Goal: Contribute content

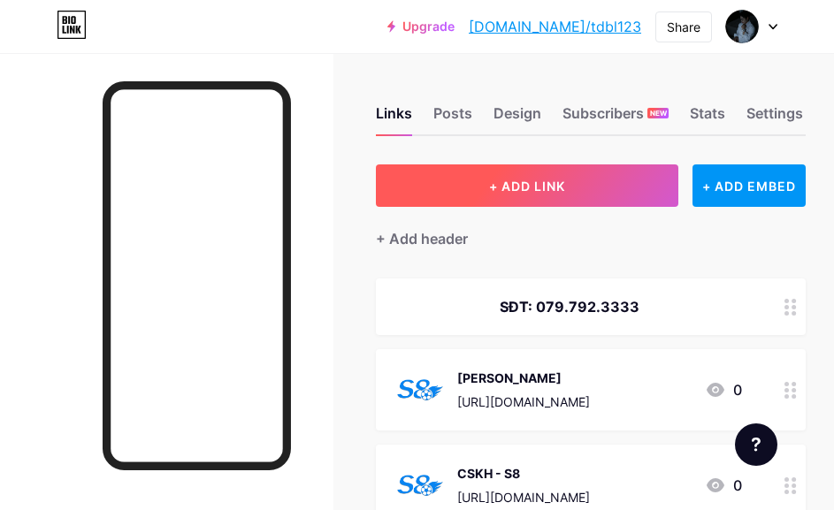
click at [580, 196] on button "+ ADD LINK" at bounding box center [527, 186] width 303 height 42
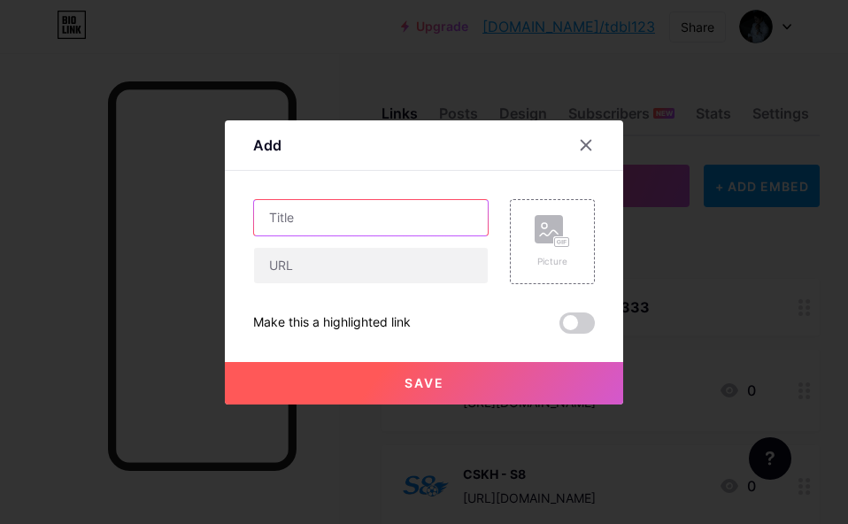
drag, startPoint x: 444, startPoint y: 215, endPoint x: 430, endPoint y: 215, distance: 14.2
click at [430, 215] on input "text" at bounding box center [371, 217] width 234 height 35
click at [360, 209] on input "text" at bounding box center [371, 217] width 234 height 35
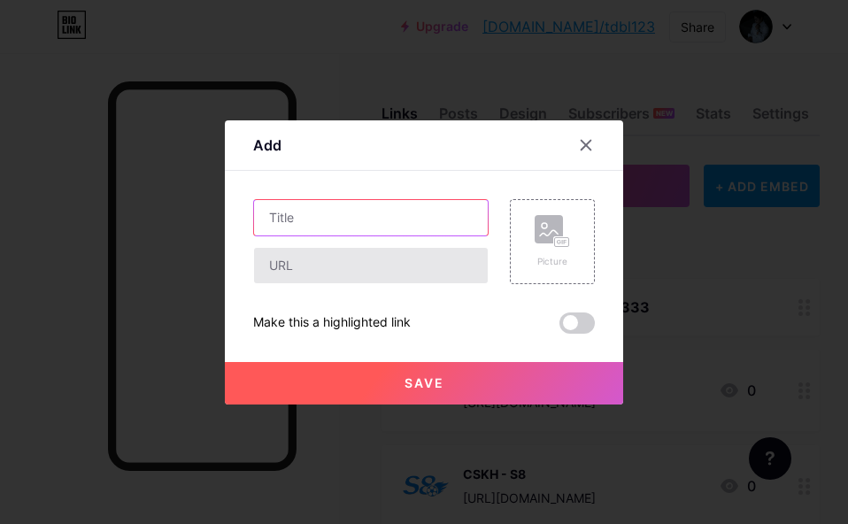
paste input "𝐁𝐎𝐒𝐒 [PERSON_NAME] 𝐓𝐑𝐎̛̣"
type input "𝐁𝐎𝐒𝐒 [PERSON_NAME] 𝐓𝐑𝐎̛̣"
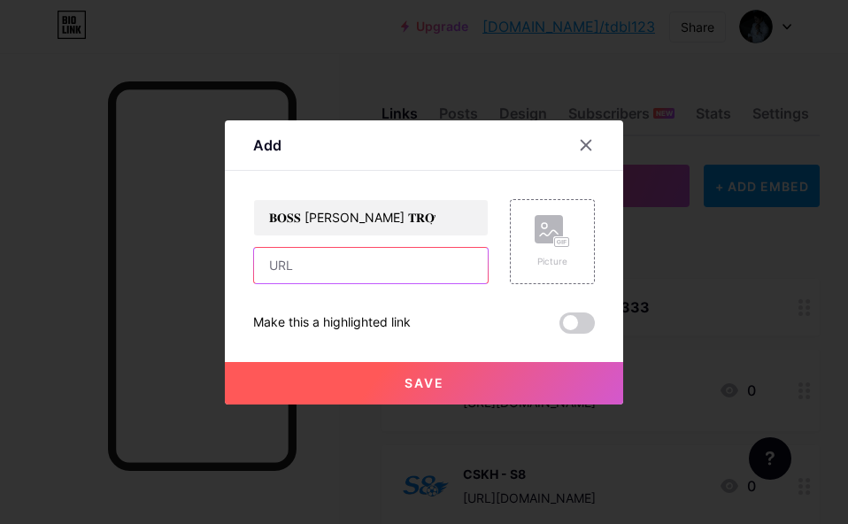
drag, startPoint x: 360, startPoint y: 276, endPoint x: 395, endPoint y: 273, distance: 35.5
click at [388, 274] on input "text" at bounding box center [371, 265] width 234 height 35
click at [355, 275] on input "text" at bounding box center [371, 265] width 234 height 35
paste input "[URL][DOMAIN_NAME]"
type input "[URL][DOMAIN_NAME]"
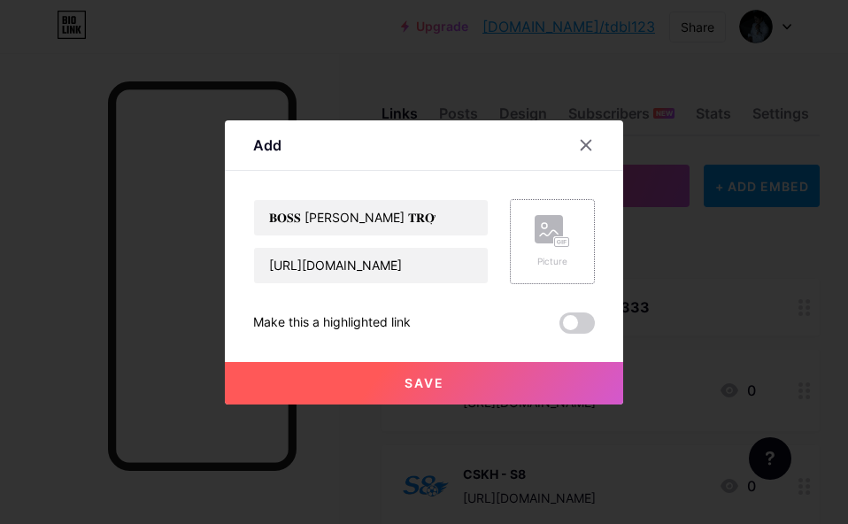
click at [554, 241] on rect at bounding box center [562, 241] width 16 height 11
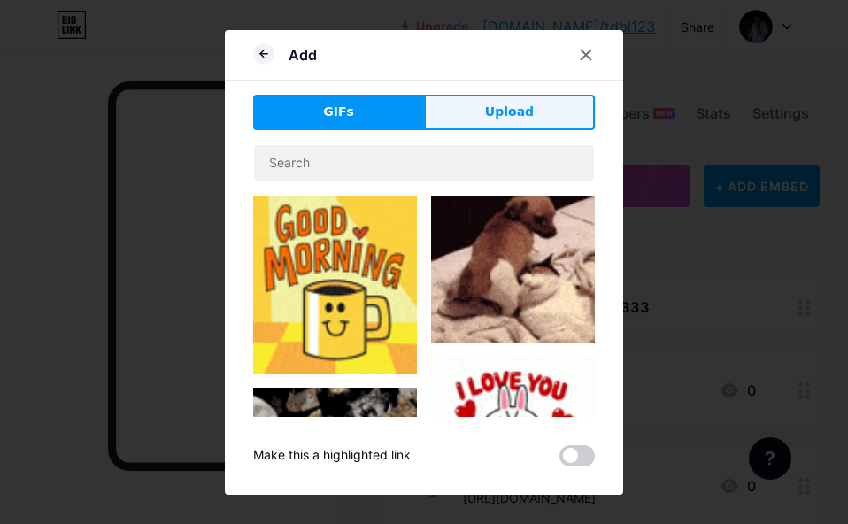
click at [521, 119] on span "Upload" at bounding box center [509, 112] width 49 height 19
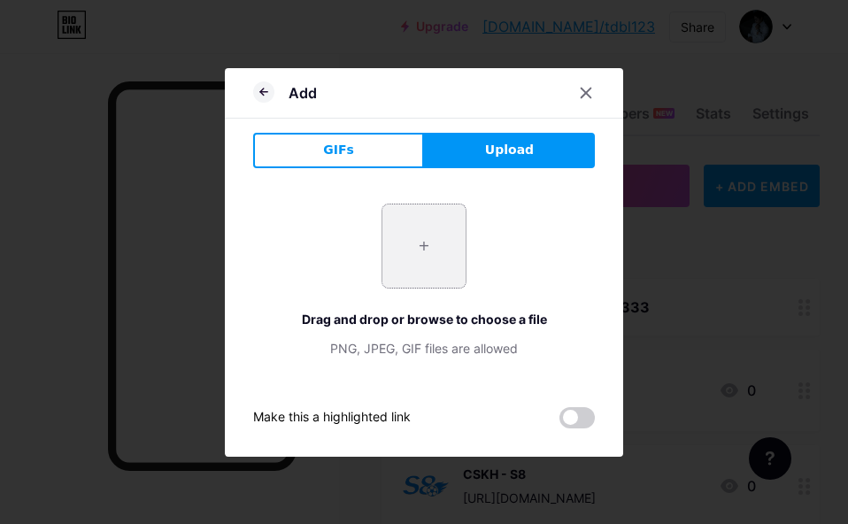
click at [417, 234] on input "file" at bounding box center [423, 245] width 83 height 83
type input "C:\fakepath\logo [PERSON_NAME] copy (2).png"
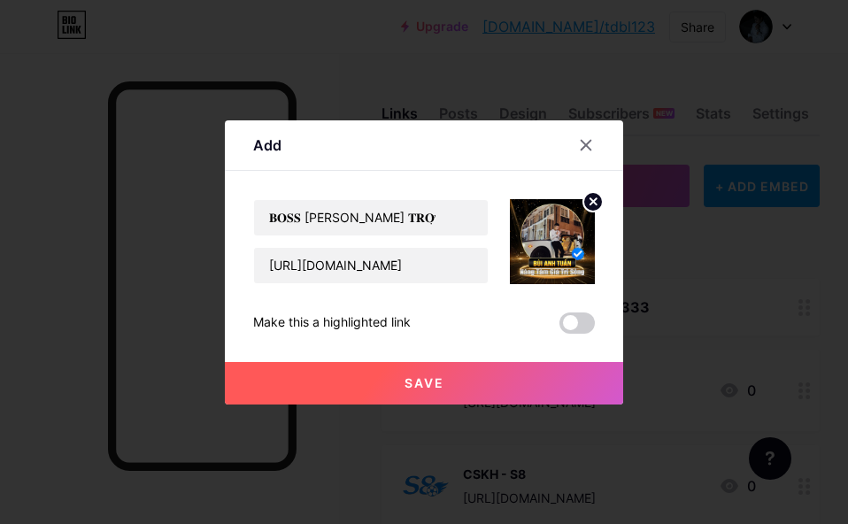
click at [526, 378] on button "Save" at bounding box center [424, 383] width 398 height 42
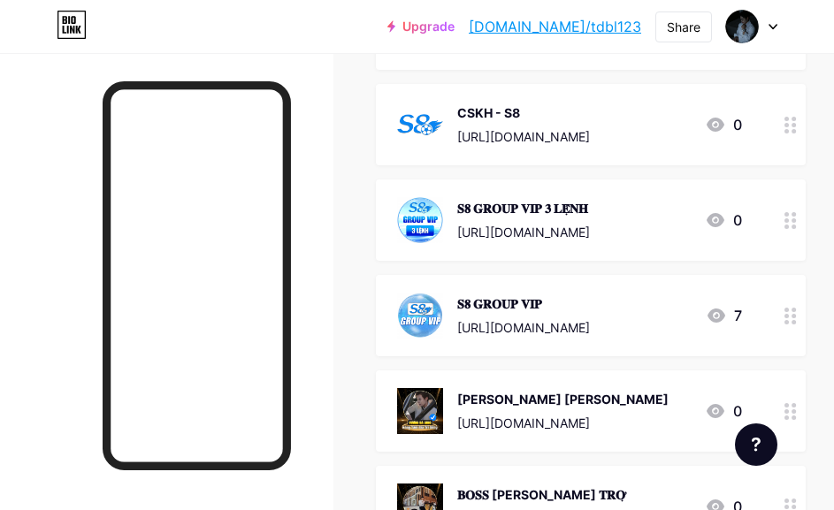
scroll to position [581, 0]
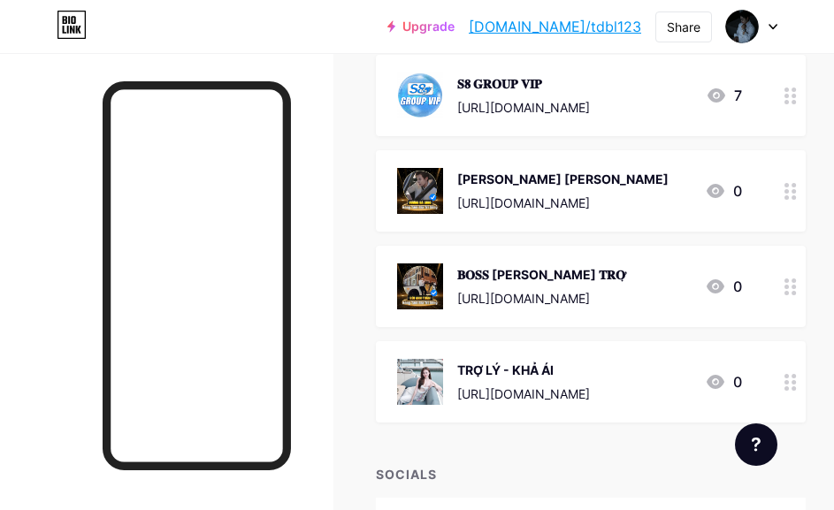
click at [797, 380] on div at bounding box center [791, 382] width 30 height 81
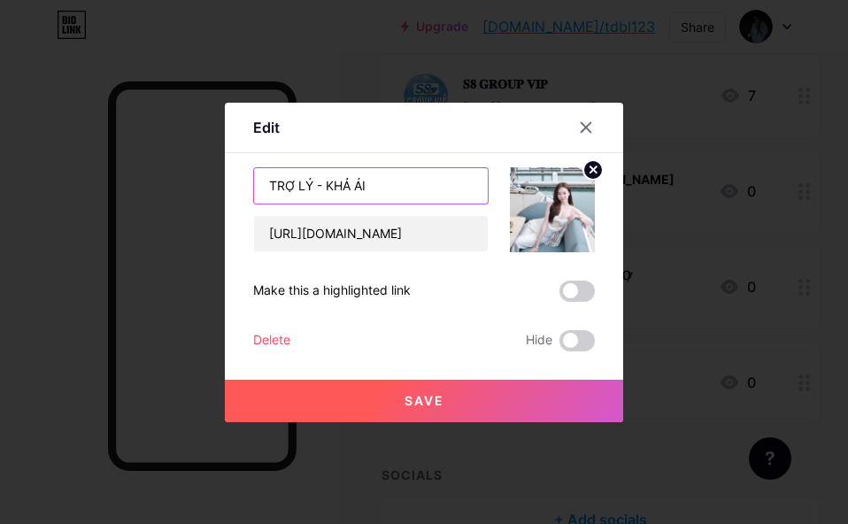
click at [367, 179] on input "TRỢ LÝ - KHẢ ÁI" at bounding box center [371, 185] width 234 height 35
paste input "𝐓𝐑𝐎̛̣ 𝐋𝐘́ - 𝐊𝐇𝐀̉ 𝐀́𝐈"
type input "𝐓𝐑𝐎̛̣ 𝐋𝐘́ - 𝐊𝐇𝐀̉ 𝐀́𝐈"
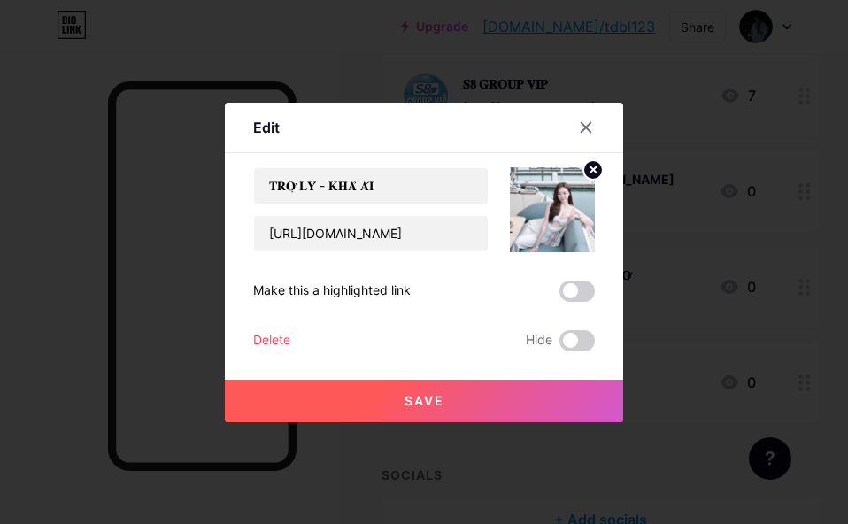
click at [461, 400] on button "Save" at bounding box center [424, 401] width 398 height 42
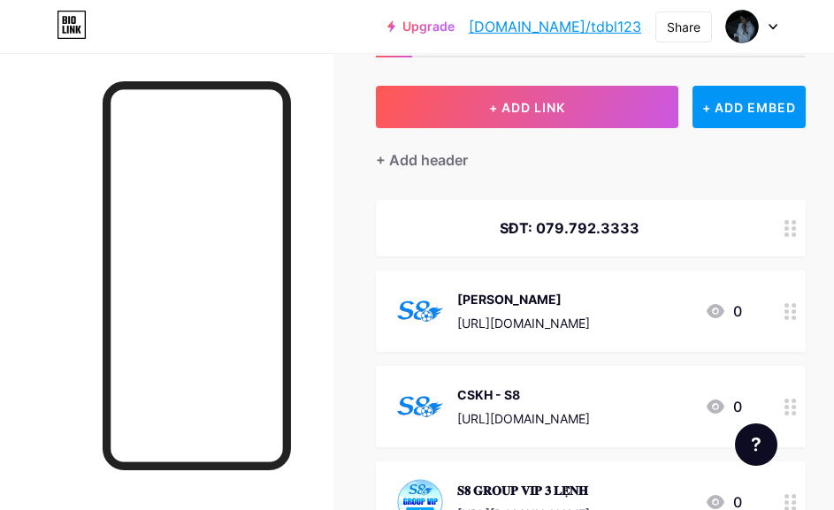
scroll to position [118, 0]
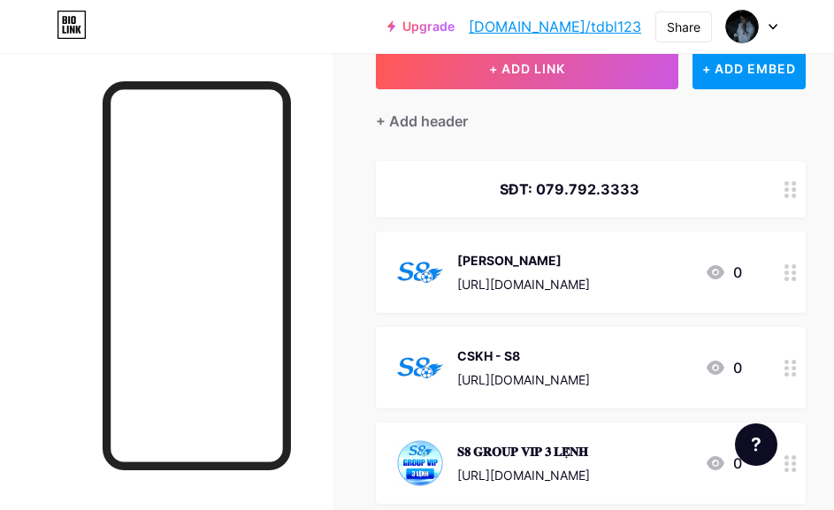
drag, startPoint x: 371, startPoint y: 442, endPoint x: 383, endPoint y: 436, distance: 13.8
click at [371, 442] on div "Links Posts Design Subscribers NEW Stats Settings + ADD LINK + ADD EMBED + Add …" at bounding box center [417, 513] width 834 height 1157
